Goal: Book appointment/travel/reservation

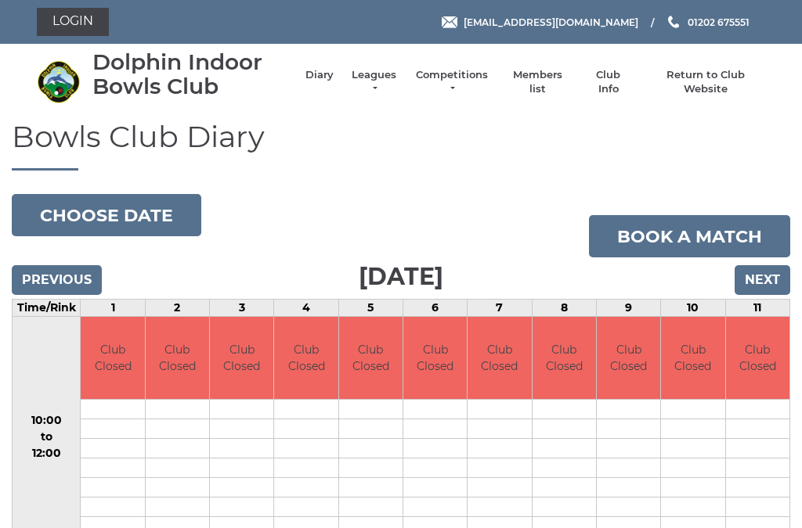
click at [759, 284] on input "Next" at bounding box center [762, 280] width 56 height 30
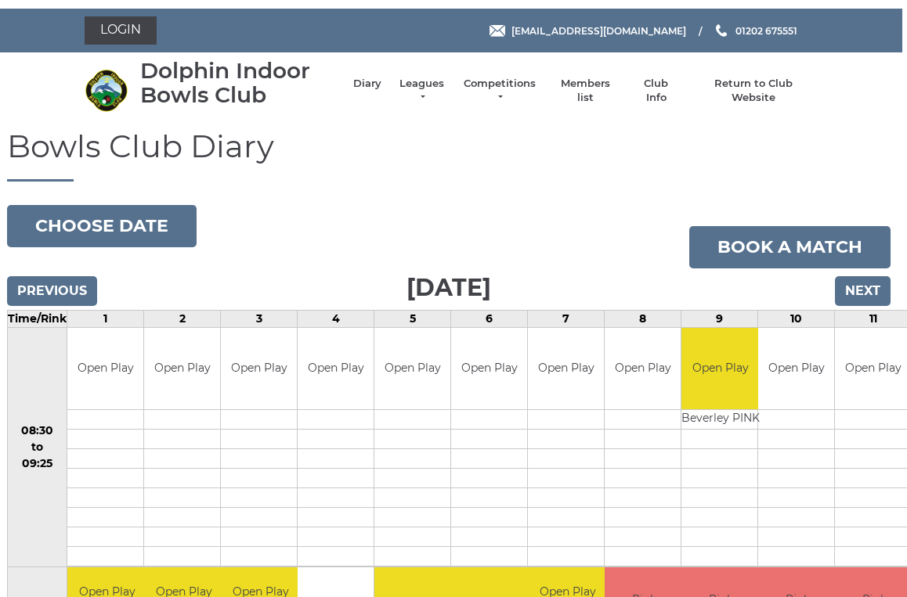
scroll to position [0, 4]
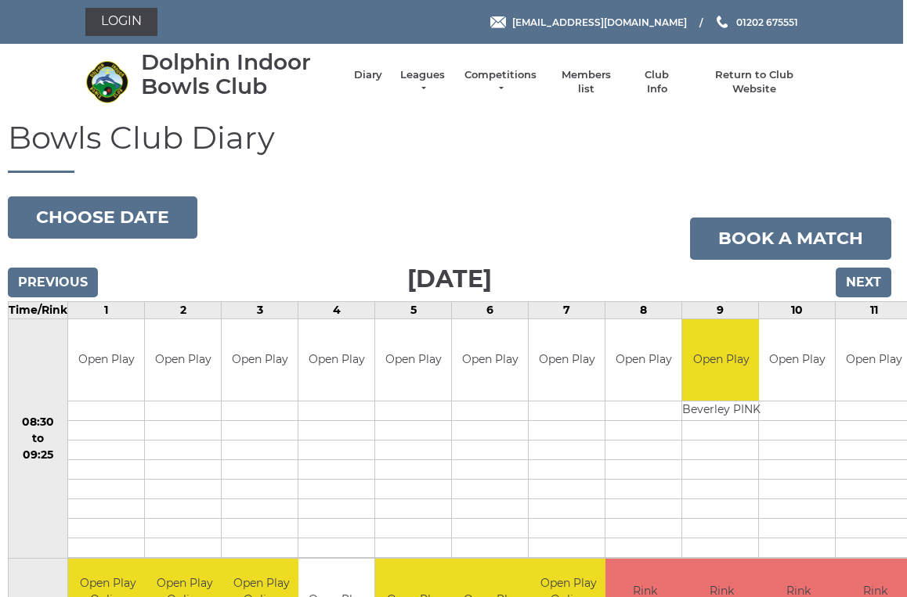
click at [877, 286] on input "Next" at bounding box center [863, 283] width 56 height 30
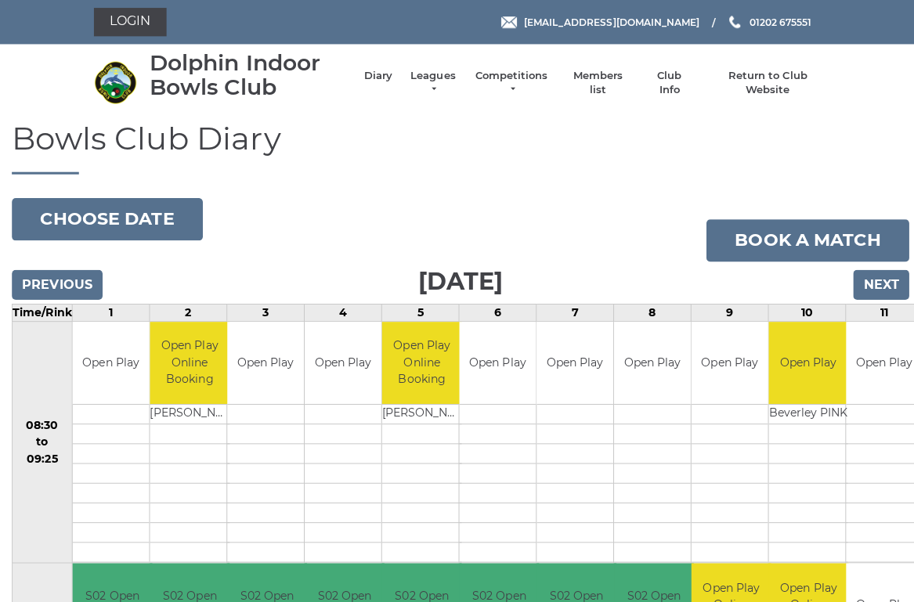
click at [882, 280] on input "Next" at bounding box center [874, 283] width 56 height 30
